Goal: Task Accomplishment & Management: Complete application form

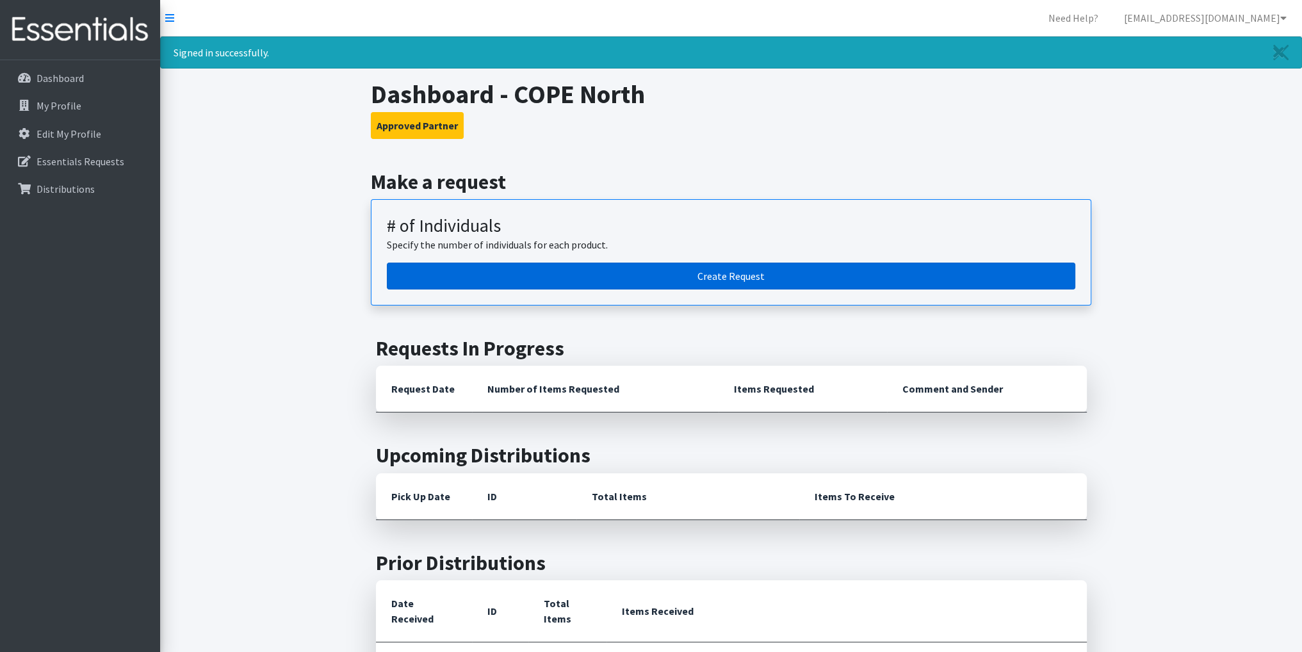
click at [730, 275] on link "Create Request" at bounding box center [731, 276] width 689 height 27
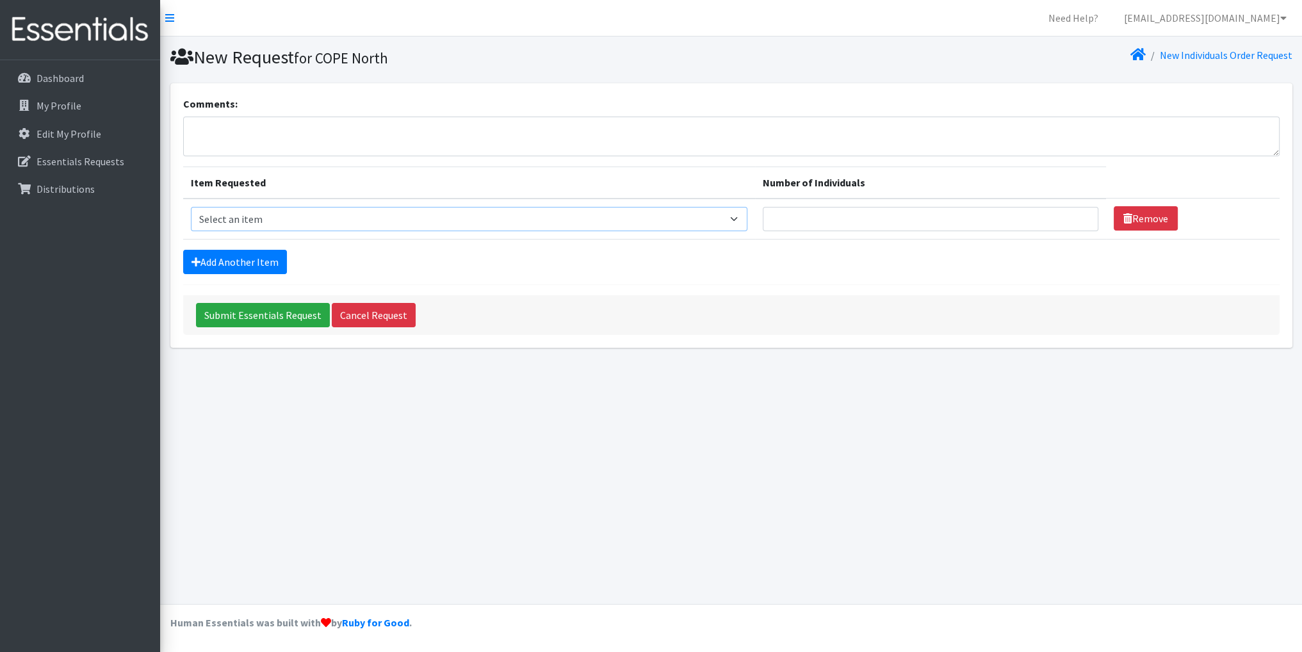
click at [742, 218] on select "Select an item # - Total number of kids being served with this order: Baby wipe…" at bounding box center [469, 219] width 557 height 24
select select "2649"
click at [191, 207] on select "Select an item # - Total number of kids being served with this order: Baby wipe…" at bounding box center [469, 219] width 557 height 24
click at [786, 222] on input "Number of Individuals" at bounding box center [931, 219] width 336 height 24
type input "17"
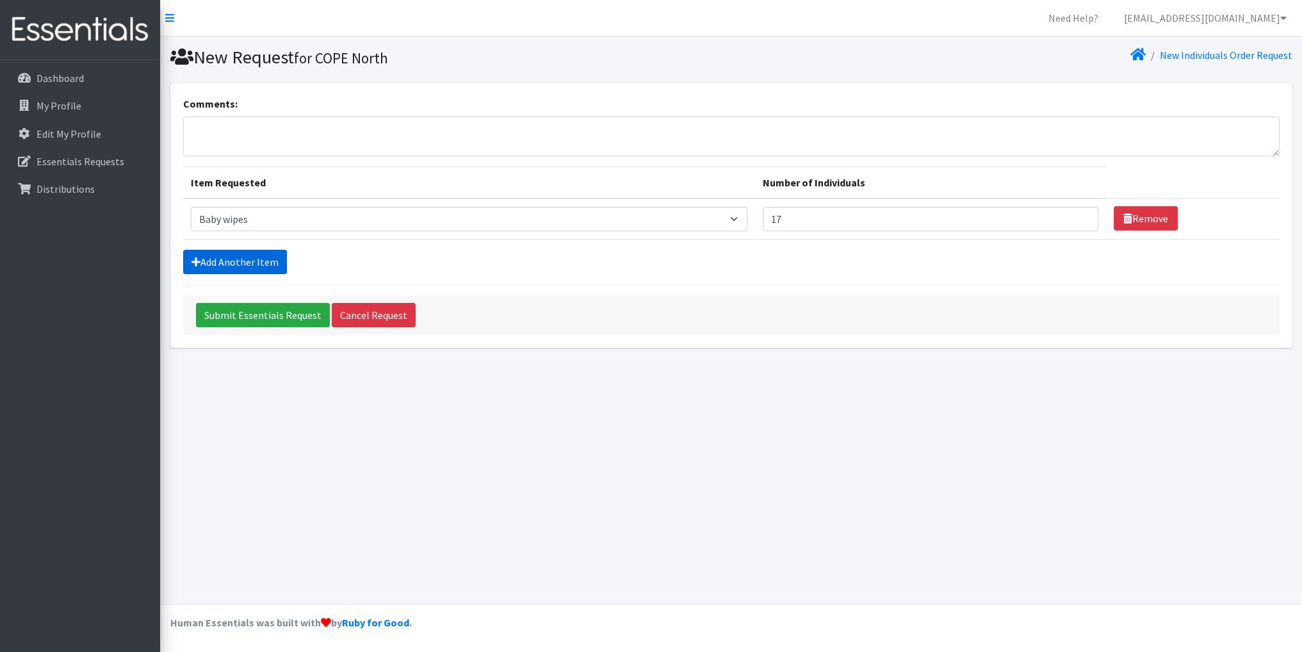
click at [241, 259] on link "Add Another Item" at bounding box center [235, 262] width 104 height 24
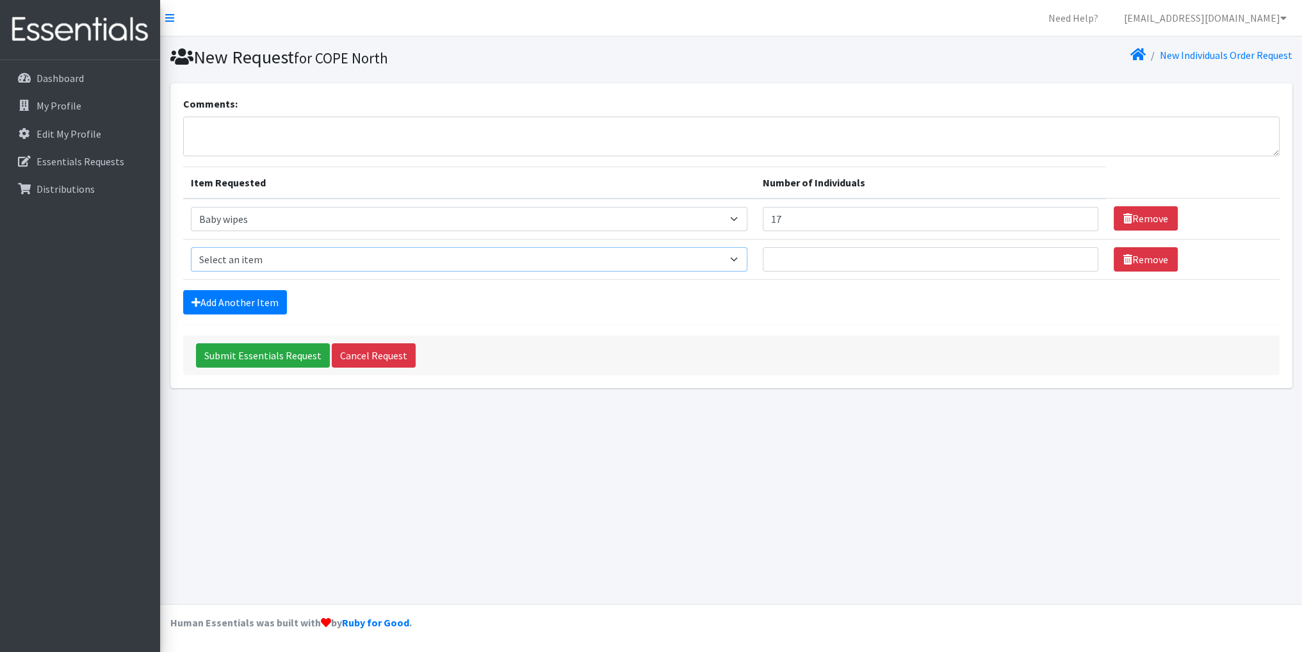
click at [744, 257] on select "Select an item # - Total number of kids being served with this order: Baby wipe…" at bounding box center [469, 259] width 557 height 24
select select "2665"
click at [191, 247] on select "Select an item # - Total number of kids being served with this order: Baby wipe…" at bounding box center [469, 259] width 557 height 24
click at [808, 261] on input "Number of Individuals" at bounding box center [931, 259] width 336 height 24
type input "1"
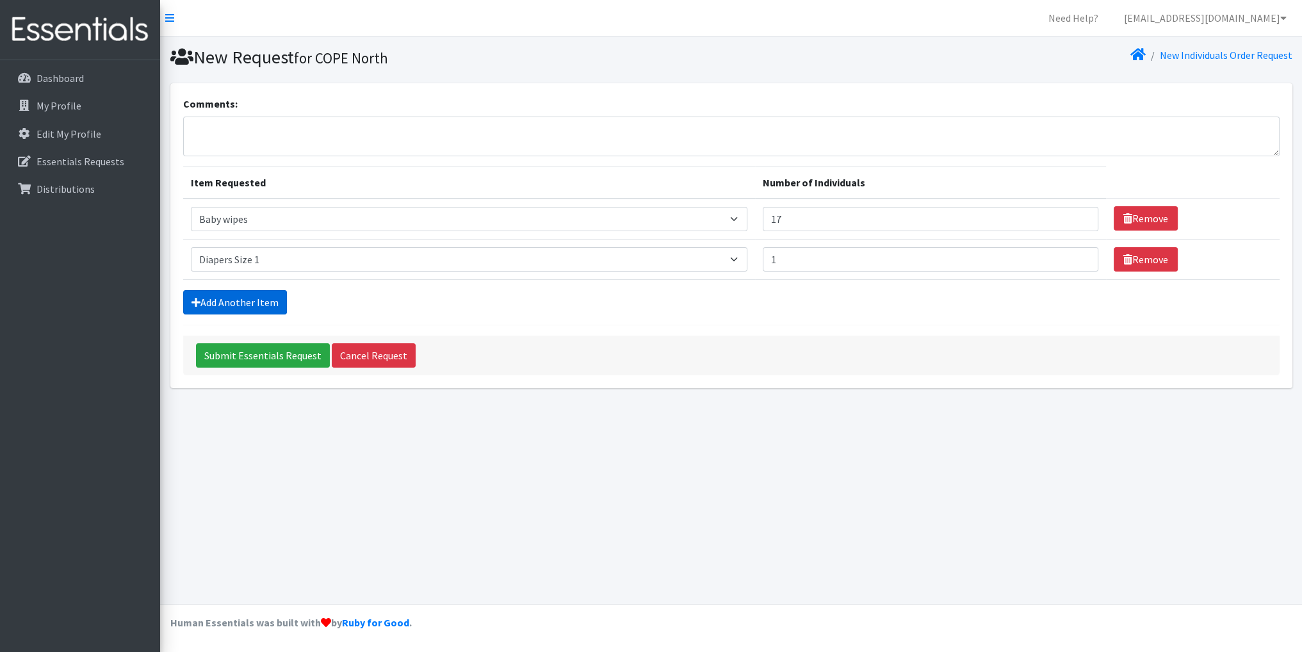
click at [270, 300] on link "Add Another Item" at bounding box center [235, 302] width 104 height 24
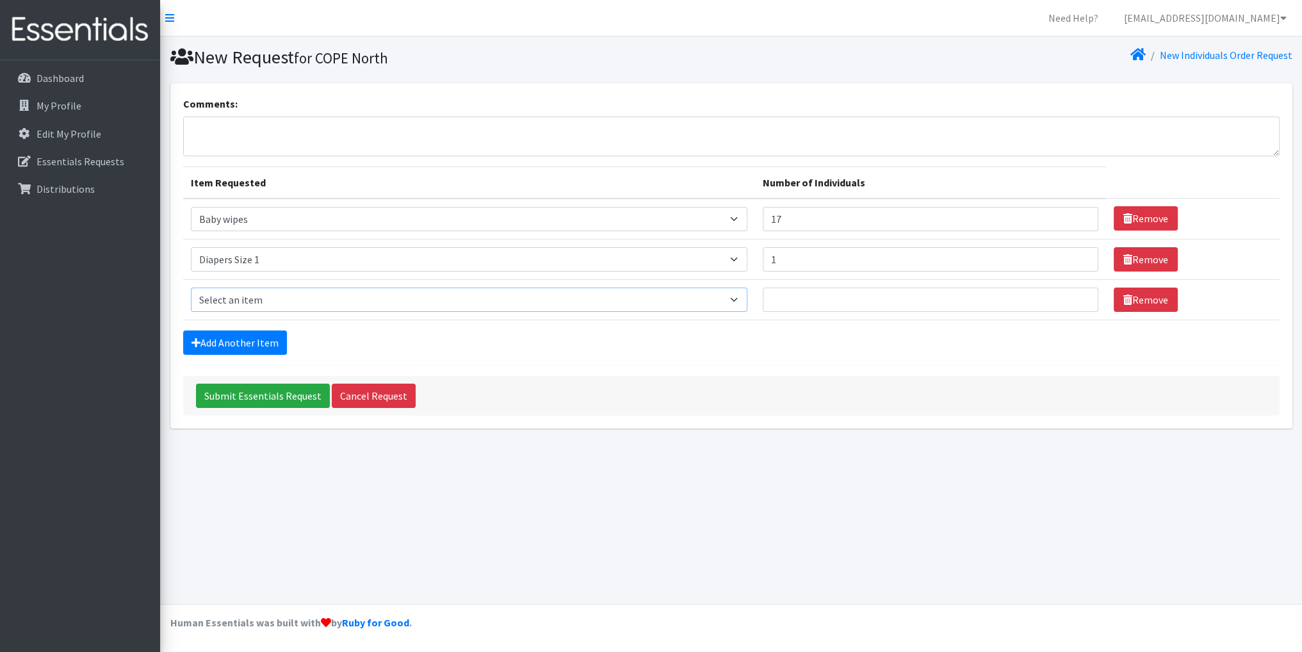
click at [740, 297] on select "Select an item # - Total number of kids being served with this order: Baby wipe…" at bounding box center [469, 300] width 557 height 24
select select "2668"
click at [191, 288] on select "Select an item # - Total number of kids being served with this order: Baby wipe…" at bounding box center [469, 300] width 557 height 24
click at [796, 301] on input "Number of Individuals" at bounding box center [931, 300] width 336 height 24
type input "1"
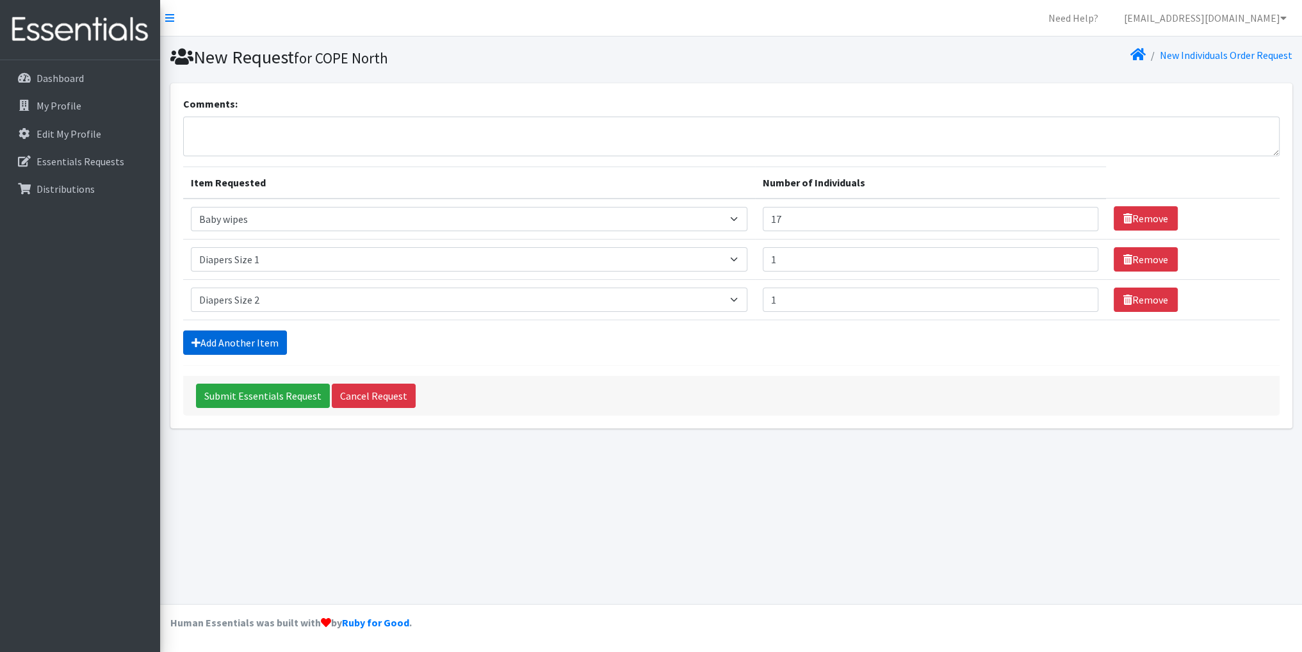
click at [259, 336] on link "Add Another Item" at bounding box center [235, 343] width 104 height 24
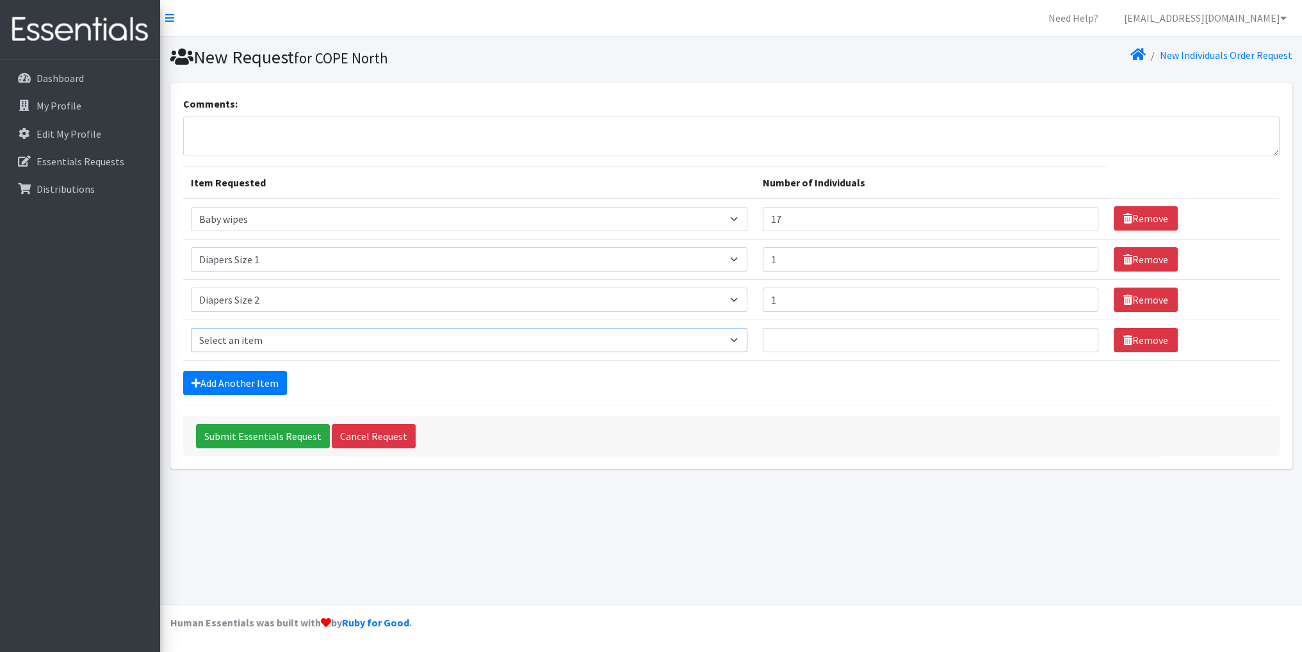
click at [740, 337] on select "Select an item # - Total number of kids being served with this order: Baby wipe…" at bounding box center [469, 340] width 557 height 24
select select "2655"
click at [191, 328] on select "Select an item # - Total number of kids being served with this order: Baby wipe…" at bounding box center [469, 340] width 557 height 24
click at [784, 341] on input "Number of Individuals" at bounding box center [931, 340] width 336 height 24
type input "5"
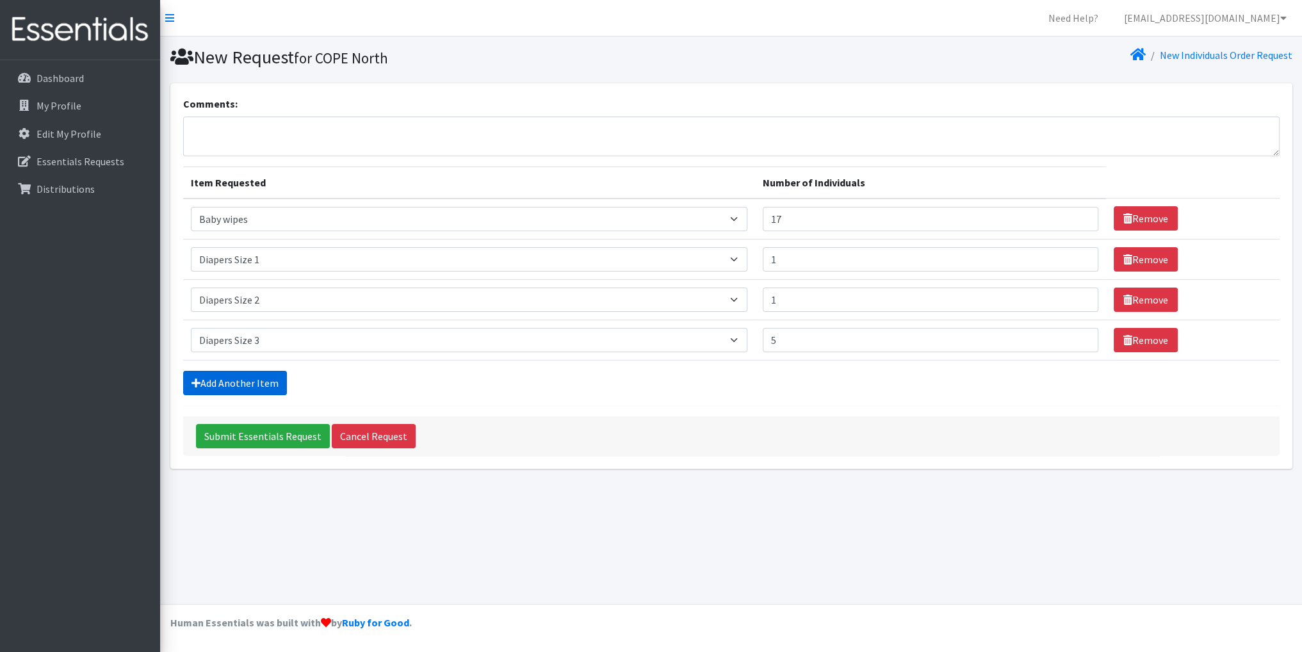
click at [259, 377] on link "Add Another Item" at bounding box center [235, 383] width 104 height 24
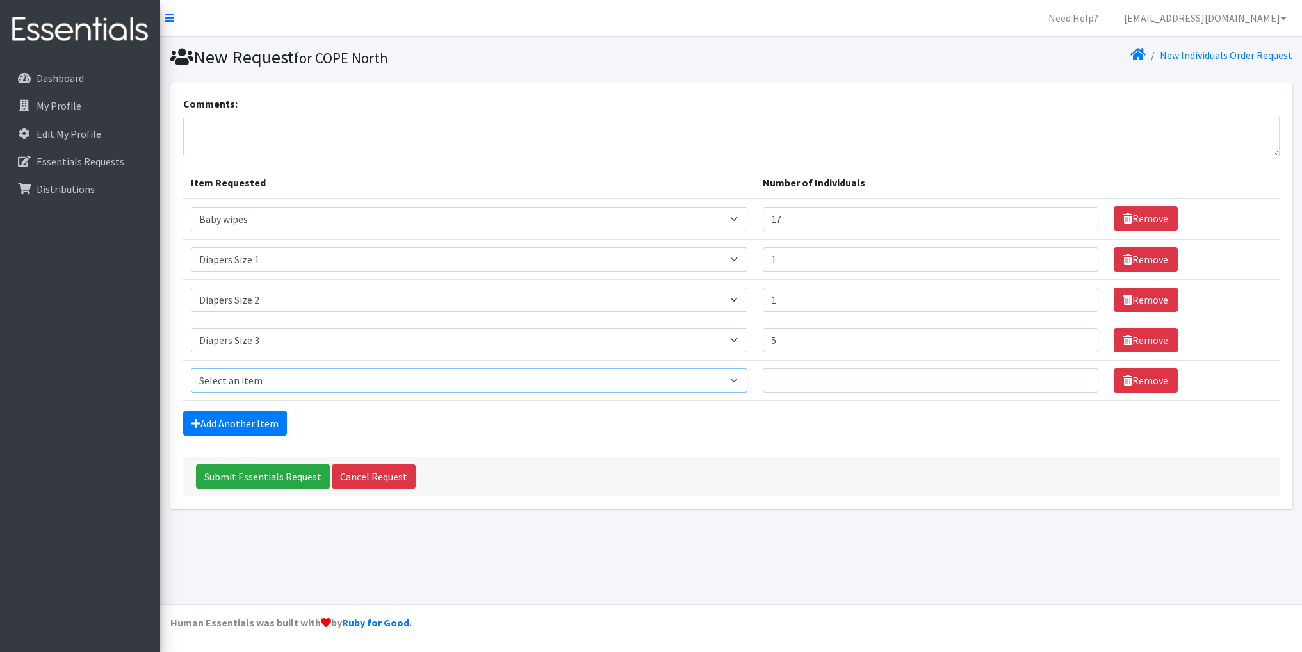
click at [259, 379] on select "Select an item # - Total number of kids being served with this order: Baby wipe…" at bounding box center [469, 380] width 557 height 24
select select "2661"
click at [191, 368] on select "Select an item # - Total number of kids being served with this order: Baby wipe…" at bounding box center [469, 380] width 557 height 24
click at [804, 384] on input "Number of Individuals" at bounding box center [931, 380] width 336 height 24
type input "5"
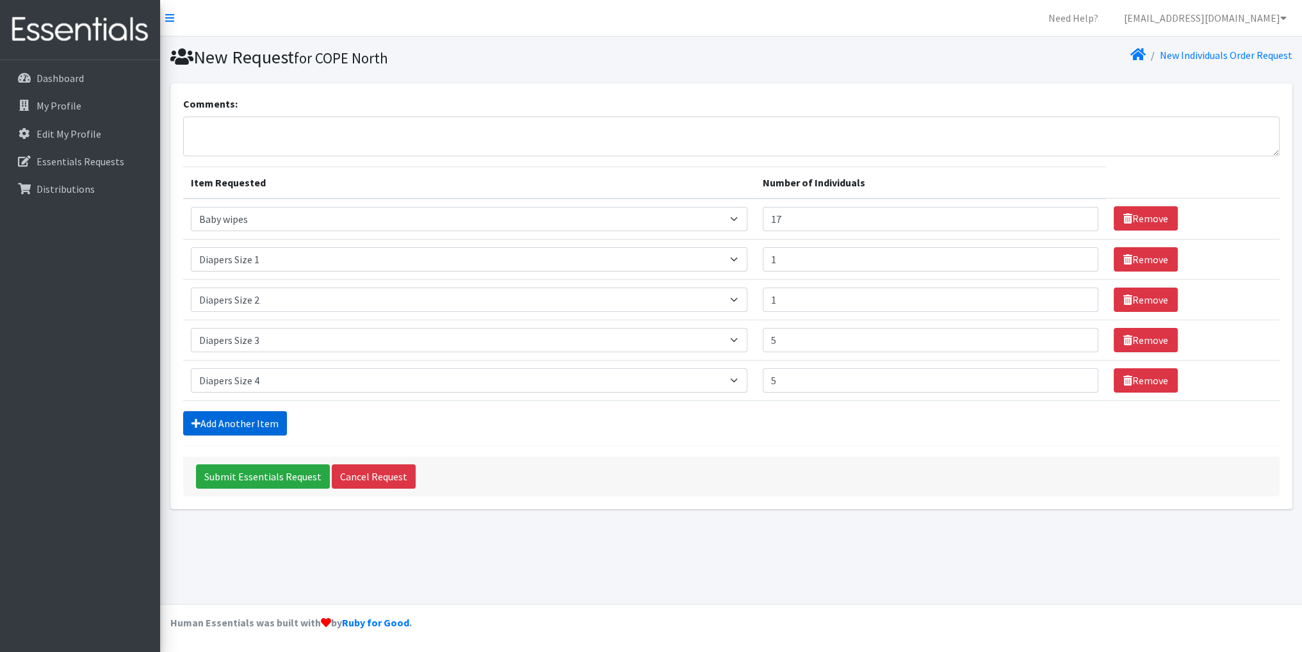
click at [236, 418] on link "Add Another Item" at bounding box center [235, 423] width 104 height 24
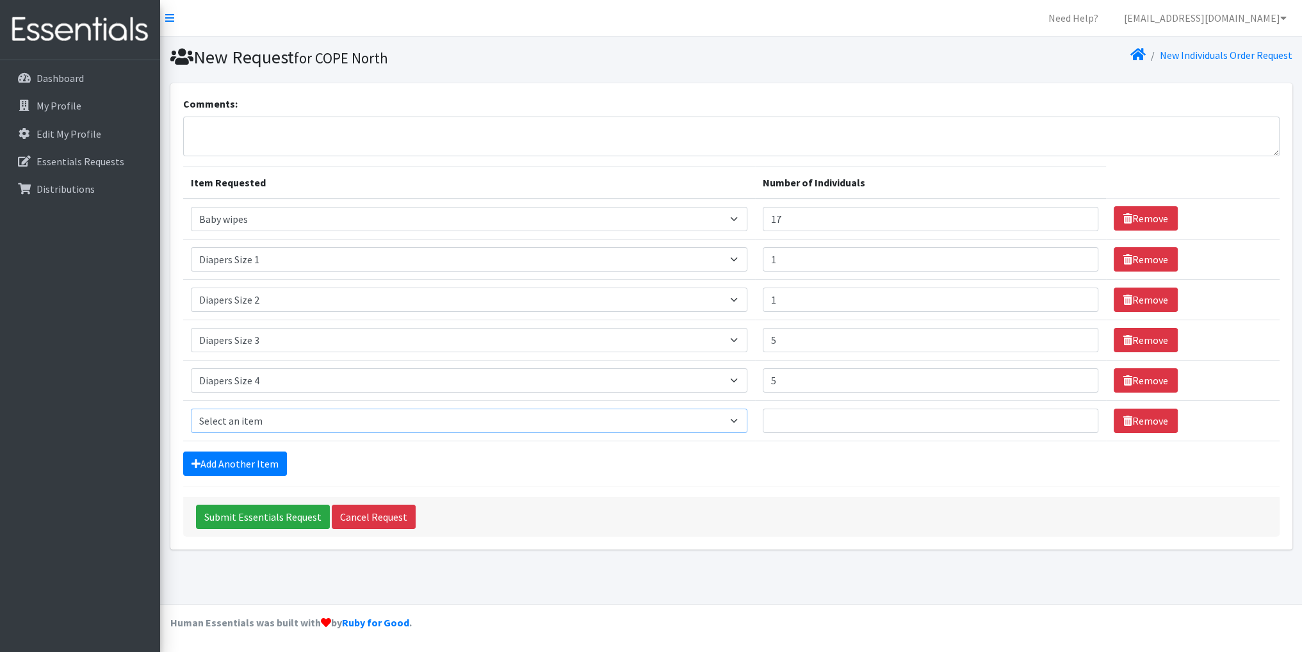
click at [238, 417] on select "Select an item # - Total number of kids being served with this order: Baby wipe…" at bounding box center [469, 421] width 557 height 24
select select "2652"
click at [191, 409] on select "Select an item # - Total number of kids being served with this order: Baby wipe…" at bounding box center [469, 421] width 557 height 24
click at [798, 421] on input "Number of Individuals" at bounding box center [931, 421] width 336 height 24
type input "5"
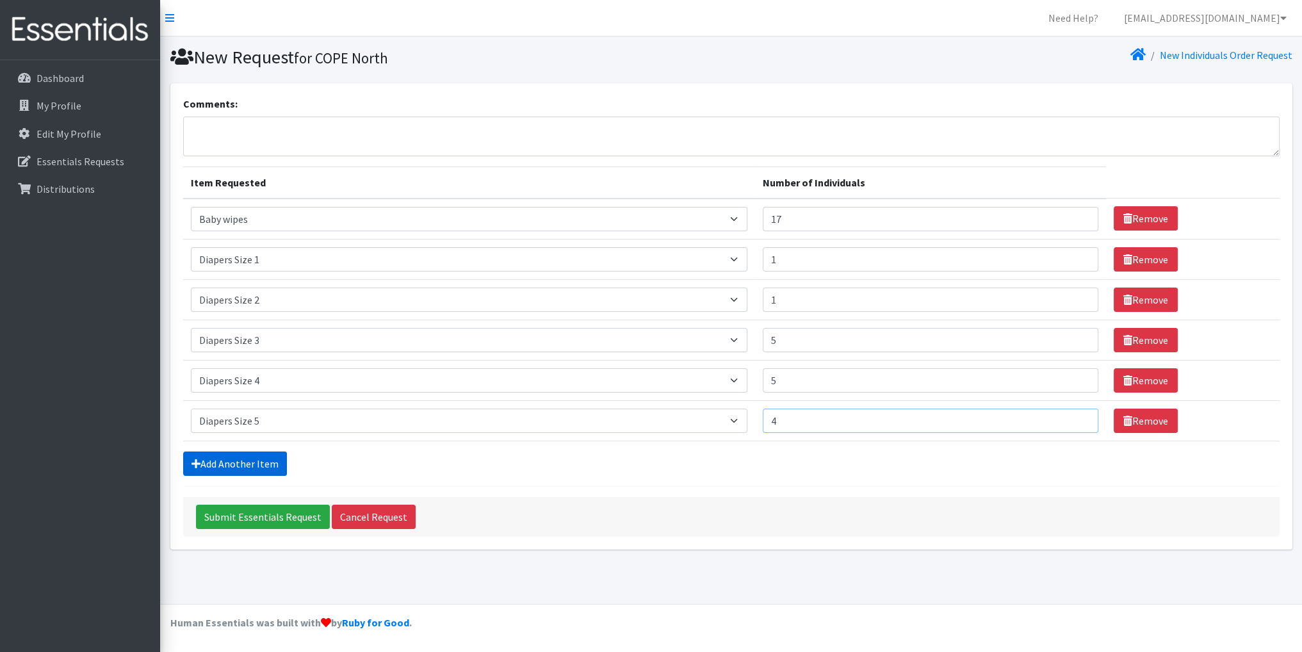
type input "4"
click at [251, 467] on link "Add Another Item" at bounding box center [235, 464] width 104 height 24
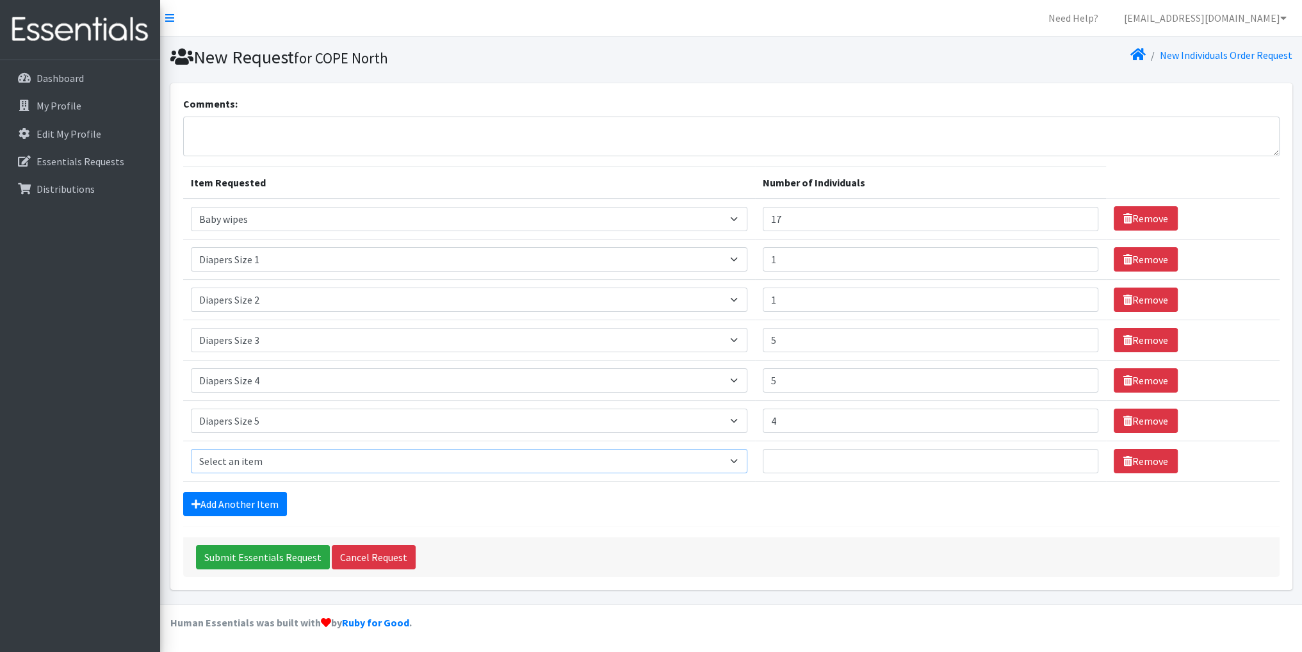
click at [747, 458] on select "Select an item # - Total number of kids being served with this order: Baby wipe…" at bounding box center [469, 461] width 557 height 24
select select "2644"
click at [191, 449] on select "Select an item # - Total number of kids being served with this order: Baby wipe…" at bounding box center [469, 461] width 557 height 24
click at [780, 459] on input "Number of Individuals" at bounding box center [931, 461] width 336 height 24
type input "1"
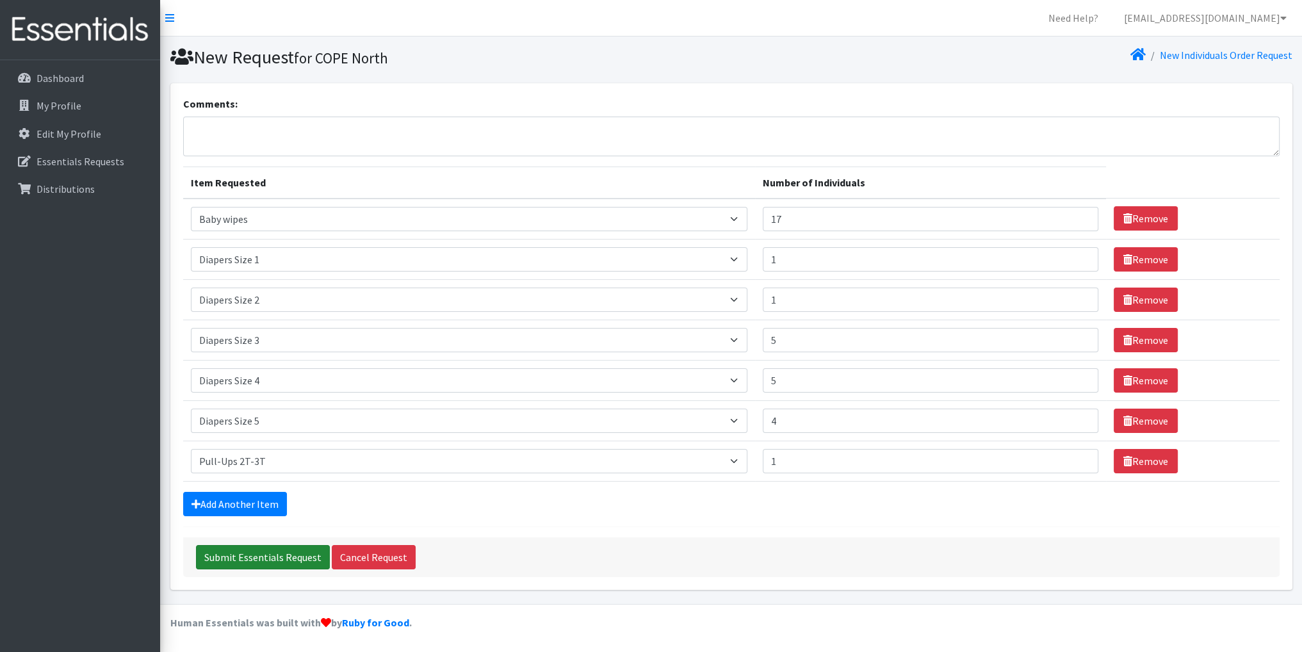
click at [245, 552] on input "Submit Essentials Request" at bounding box center [263, 557] width 134 height 24
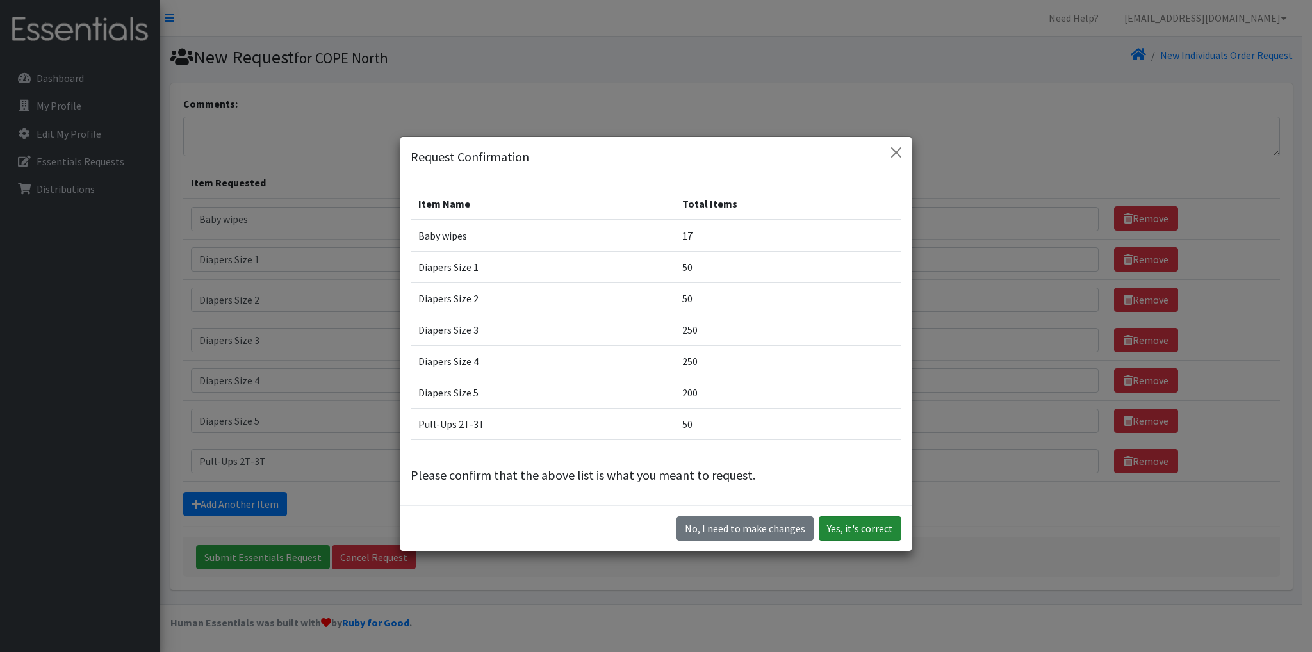
click at [860, 526] on button "Yes, it's correct" at bounding box center [860, 528] width 83 height 24
